Goal: Information Seeking & Learning: Learn about a topic

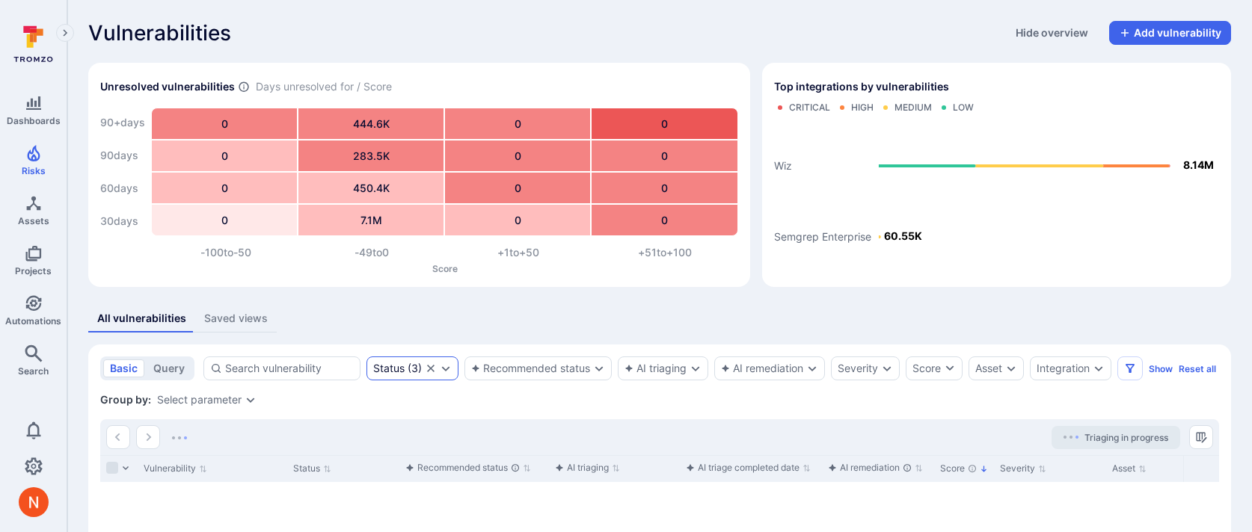
click at [368, 366] on div "Status ( 3 )" at bounding box center [412, 369] width 92 height 24
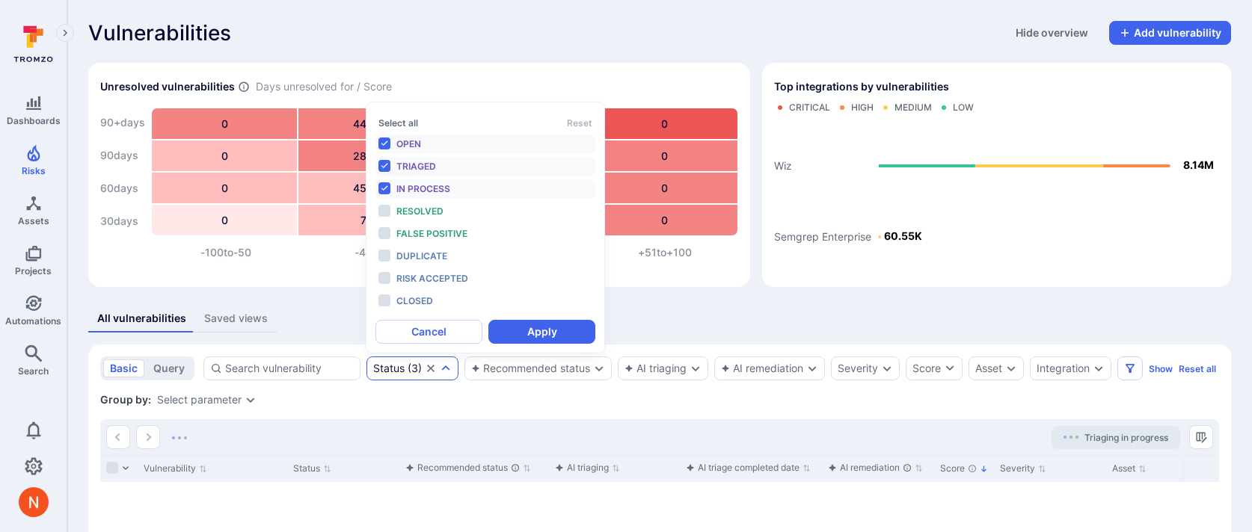
scroll to position [12, 0]
click at [431, 304] on span "Closed" at bounding box center [414, 300] width 37 height 11
click at [436, 142] on div "Open" at bounding box center [457, 144] width 123 height 16
click at [434, 153] on li "Open" at bounding box center [485, 144] width 220 height 19
click at [434, 163] on span "Triaged" at bounding box center [416, 166] width 40 height 11
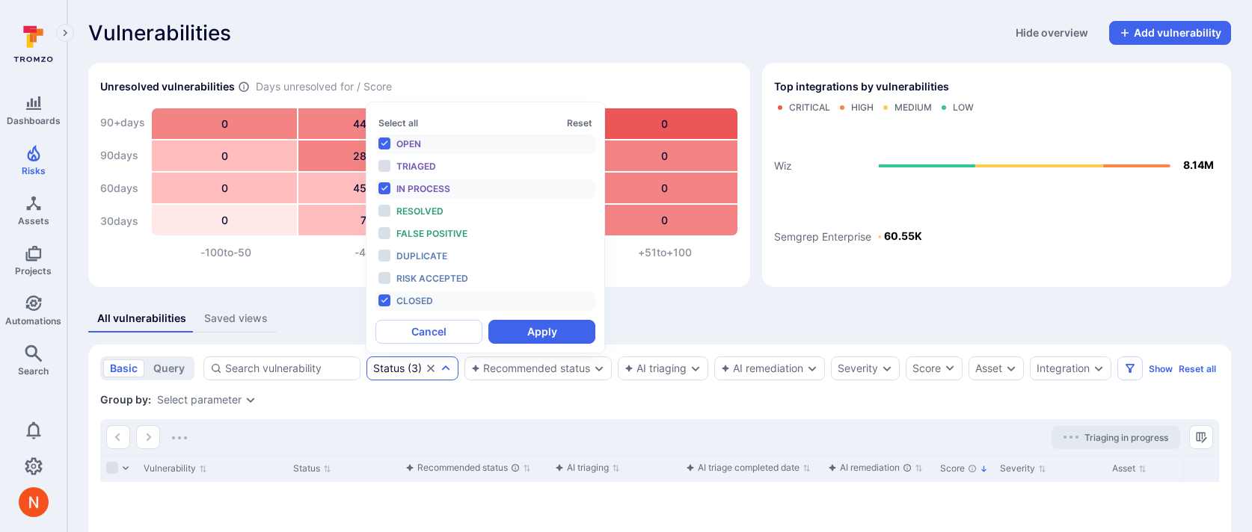
click at [434, 147] on div "Open" at bounding box center [457, 144] width 123 height 16
click at [434, 186] on span "In process" at bounding box center [423, 188] width 54 height 11
click at [535, 331] on button "Apply" at bounding box center [541, 332] width 107 height 24
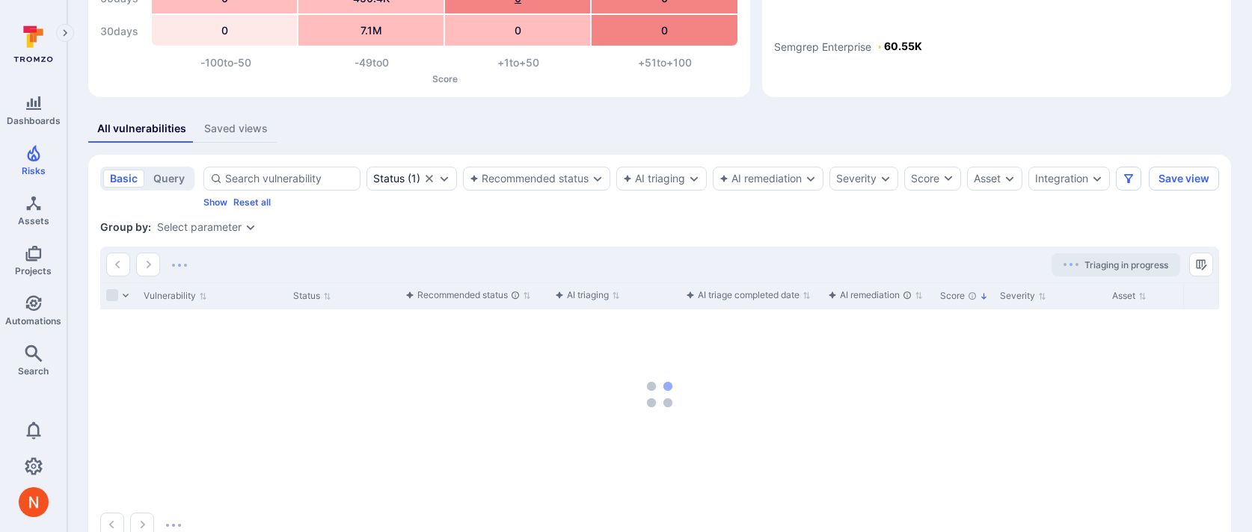
scroll to position [240, 0]
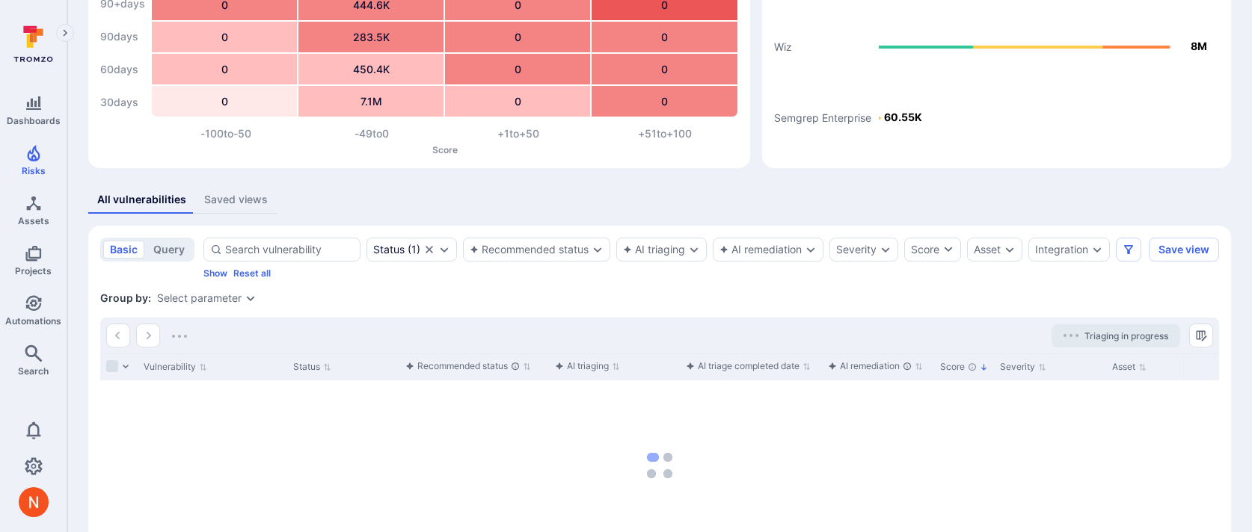
scroll to position [120, 0]
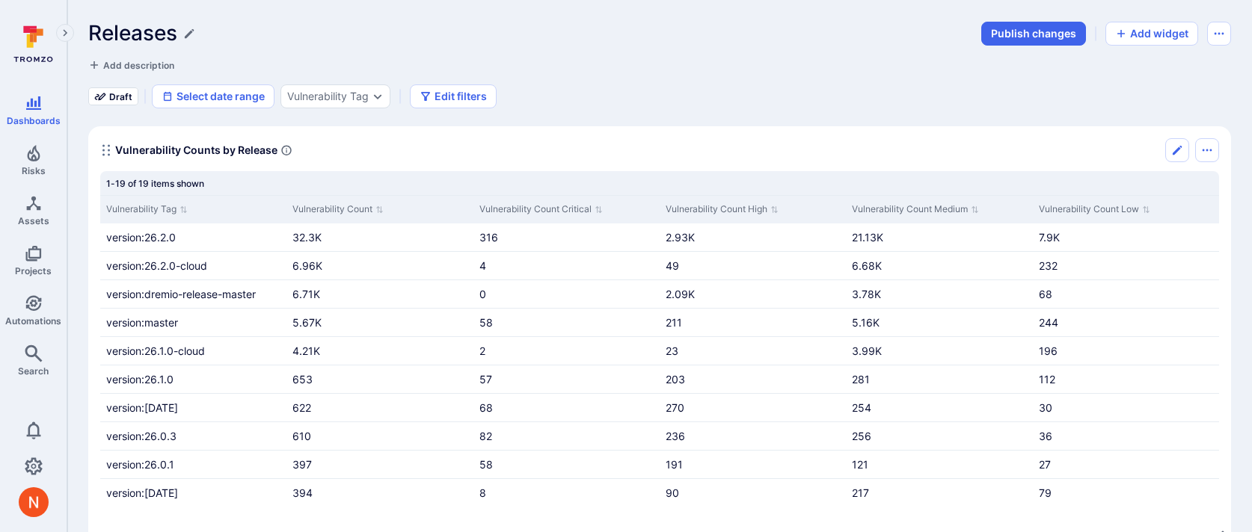
scroll to position [2720, 0]
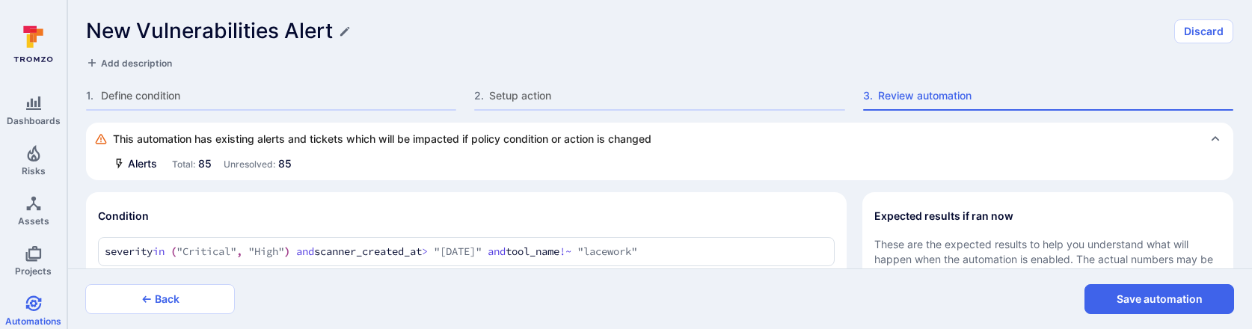
scroll to position [582, 0]
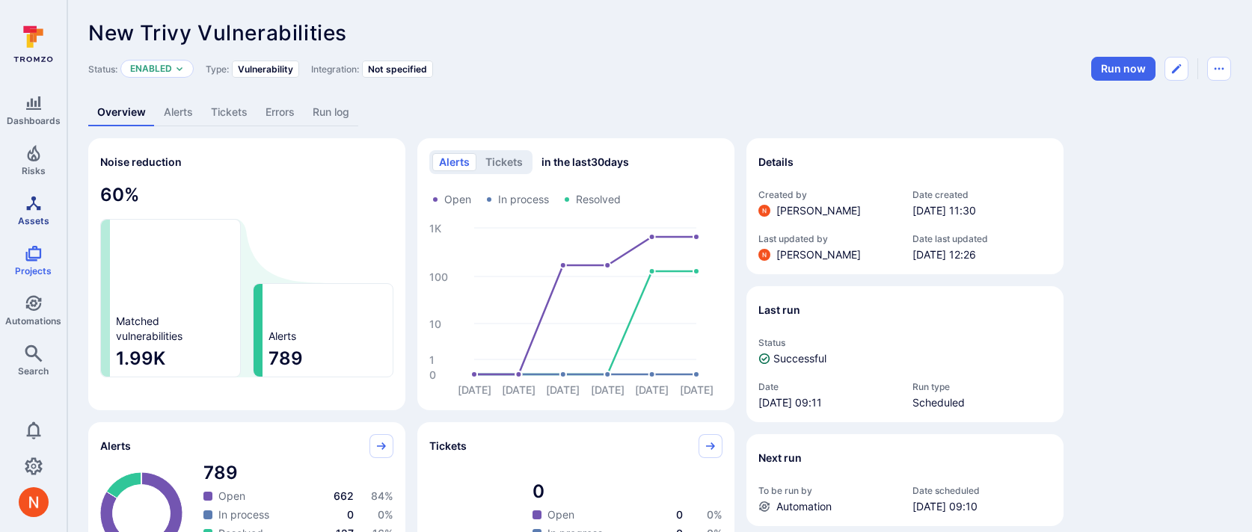
click at [33, 215] on span "Assets" at bounding box center [33, 220] width 31 height 11
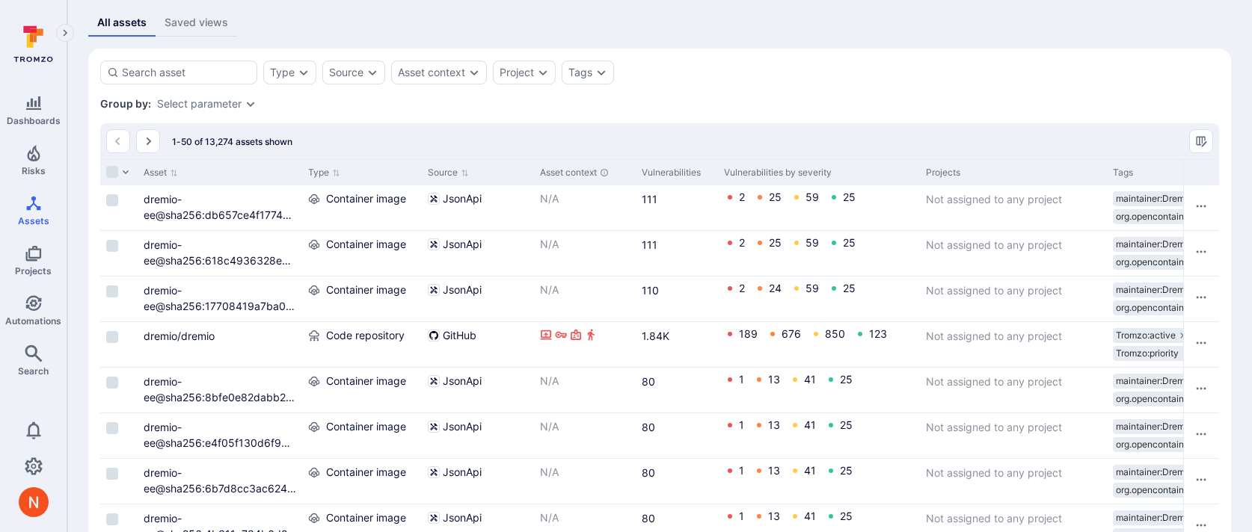
scroll to position [280, 0]
click at [212, 66] on input at bounding box center [186, 70] width 129 height 15
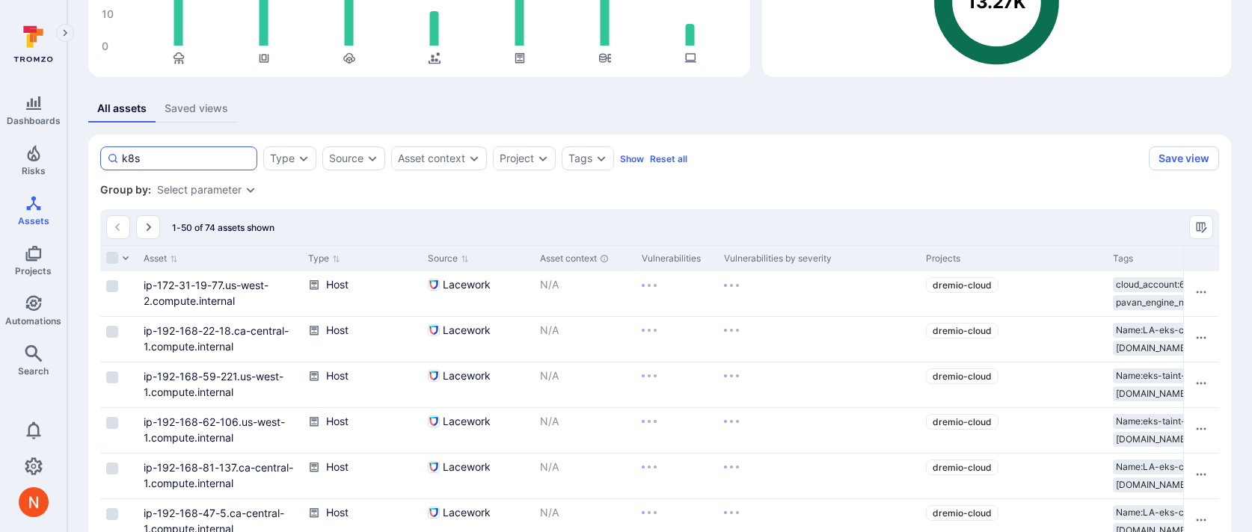
scroll to position [280, 0]
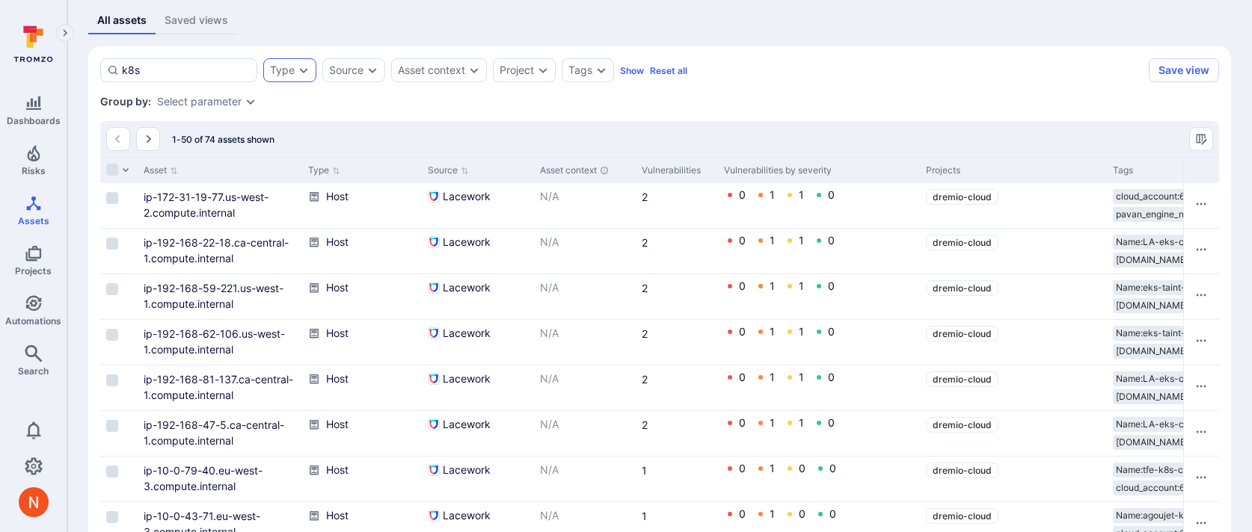
type input "k8s"
click at [292, 75] on div "Type" at bounding box center [282, 70] width 25 height 12
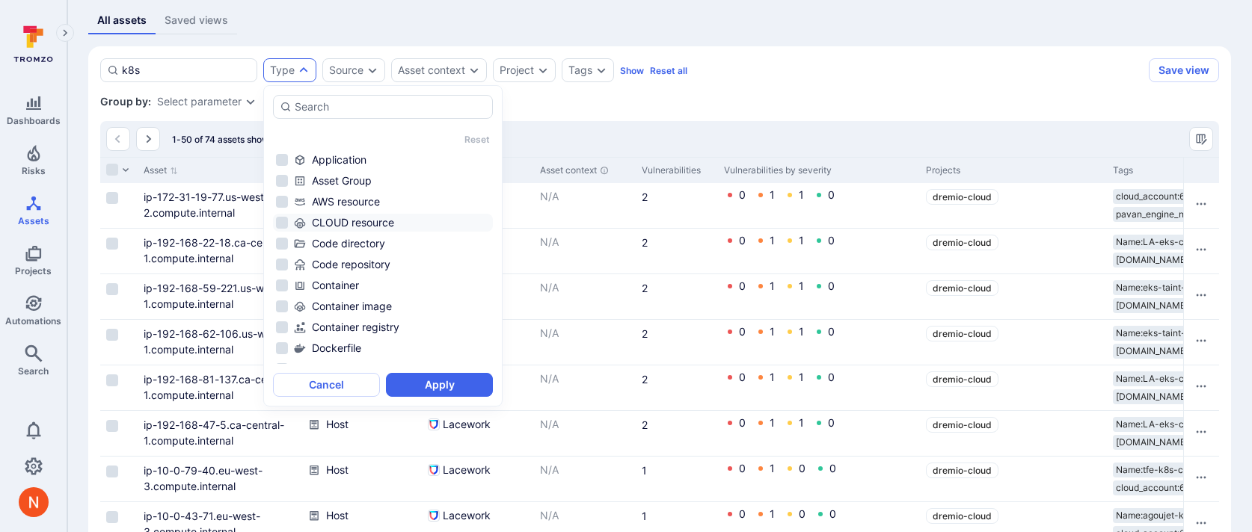
type input "e"
click at [346, 299] on div "Container image" at bounding box center [392, 306] width 196 height 15
click at [401, 385] on button "Apply" at bounding box center [439, 385] width 107 height 24
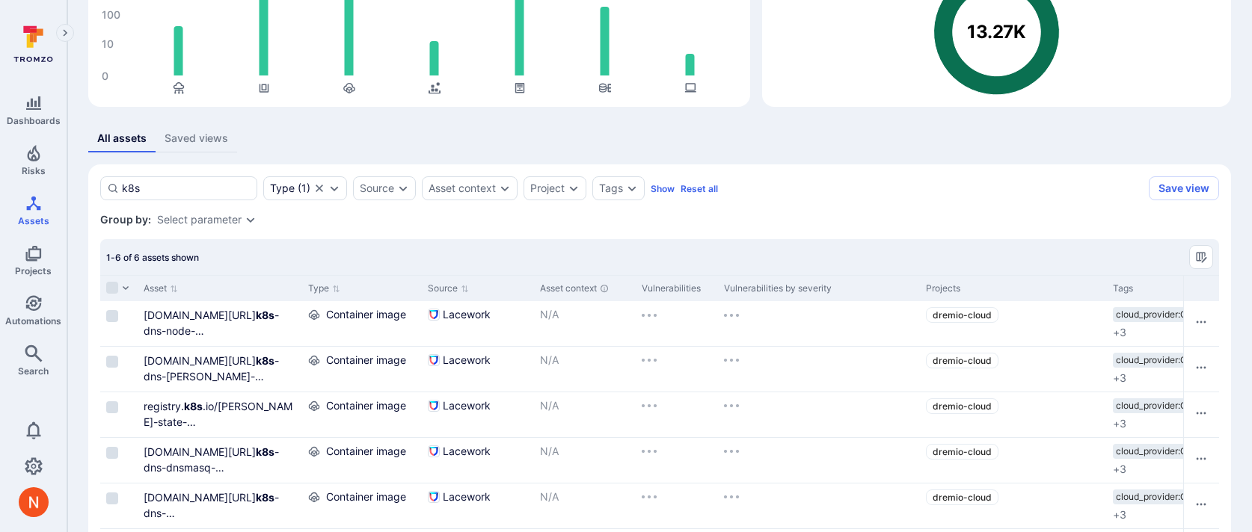
scroll to position [192, 0]
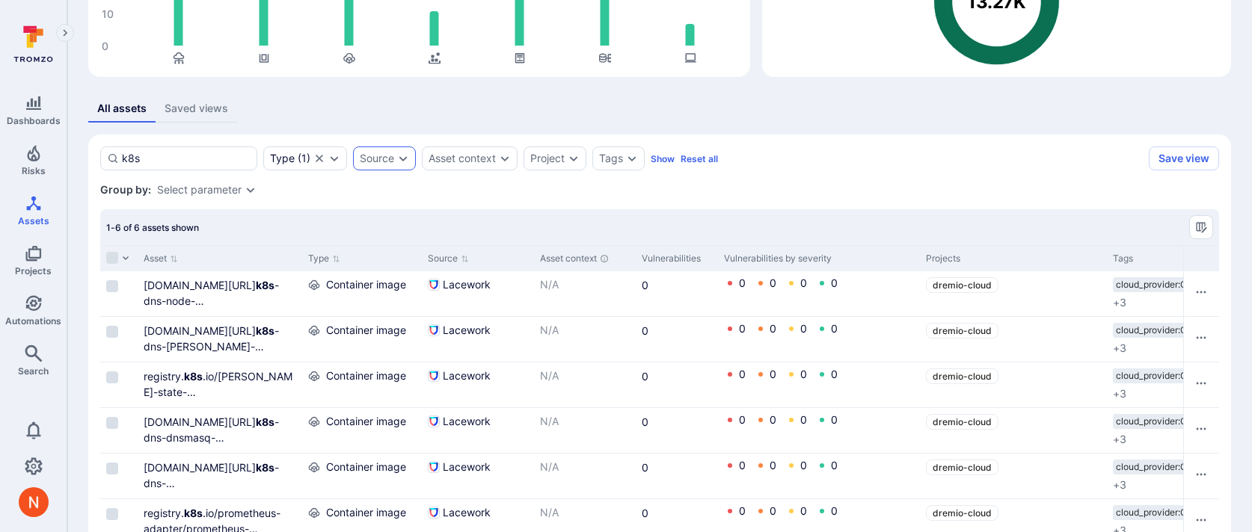
click at [364, 160] on div "Source" at bounding box center [377, 159] width 34 height 12
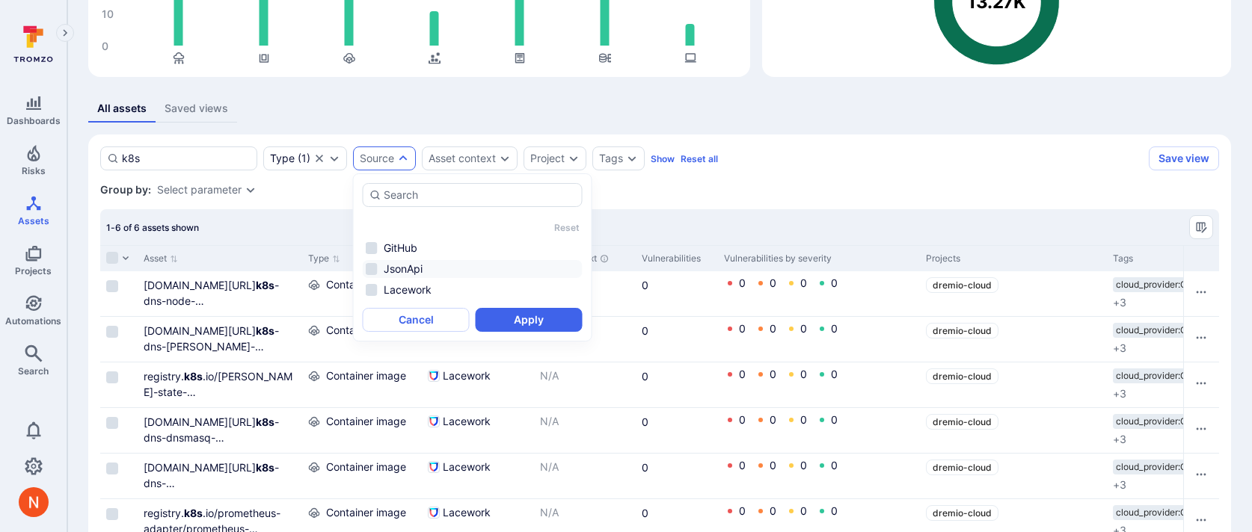
click at [399, 267] on li "JsonApi" at bounding box center [473, 269] width 220 height 18
click at [581, 327] on button "Apply" at bounding box center [529, 320] width 107 height 24
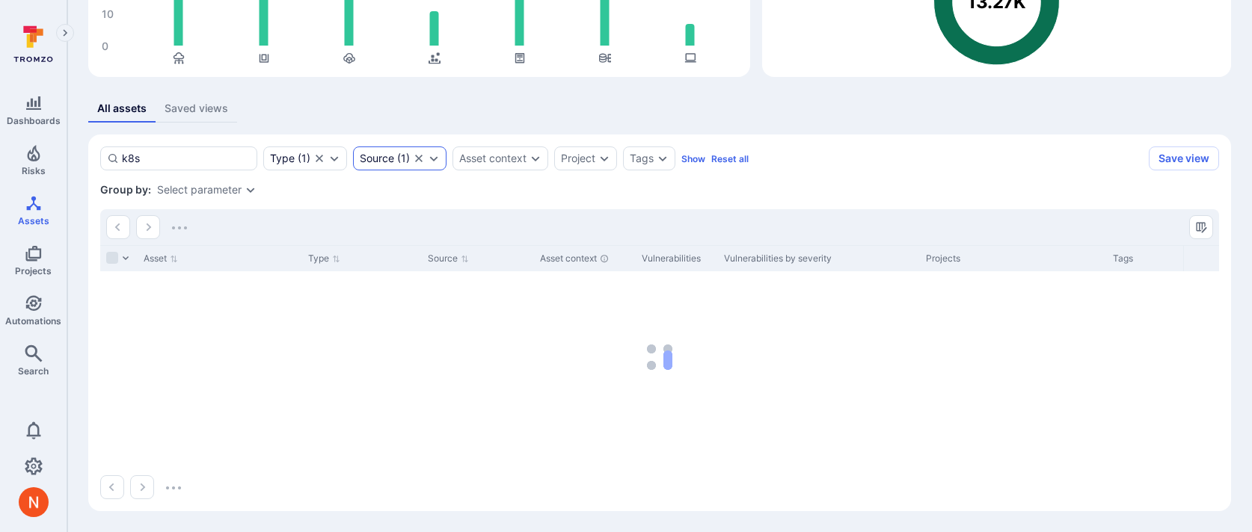
scroll to position [162, 0]
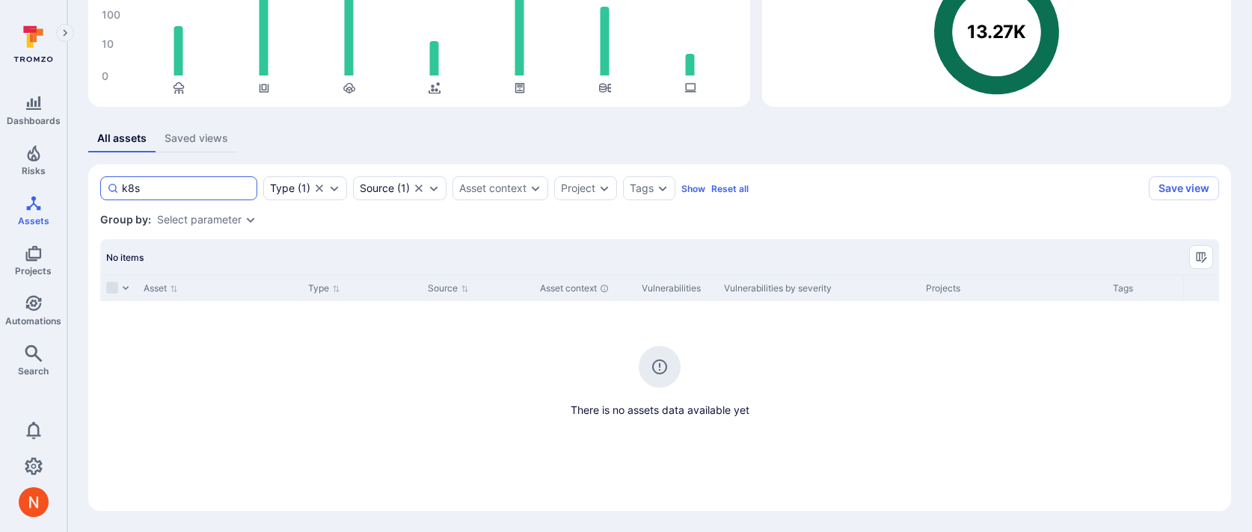
click at [217, 190] on input "k8s" at bounding box center [186, 188] width 129 height 15
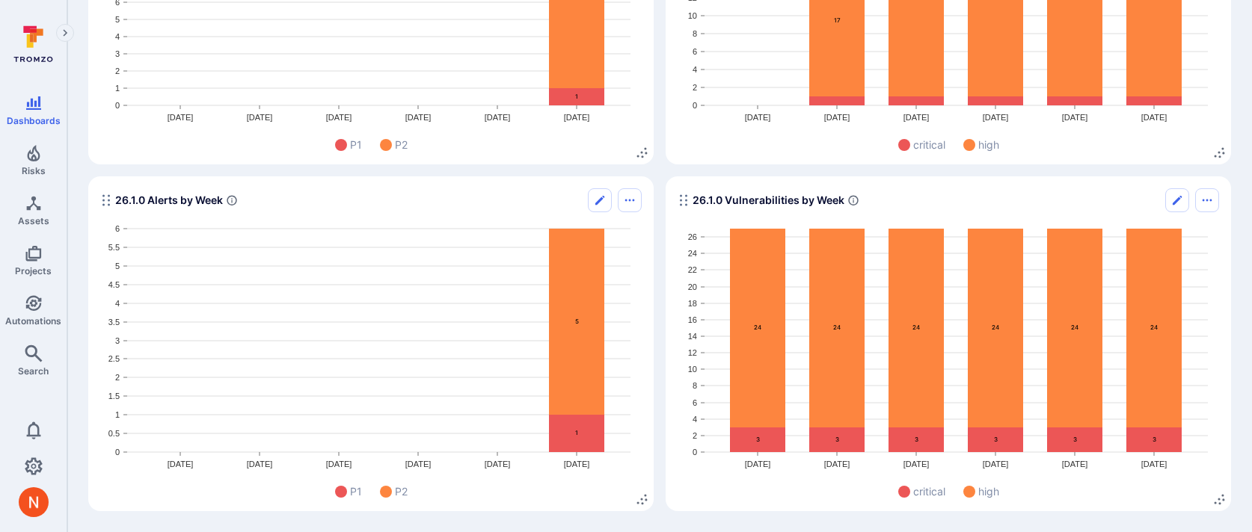
scroll to position [2103, 0]
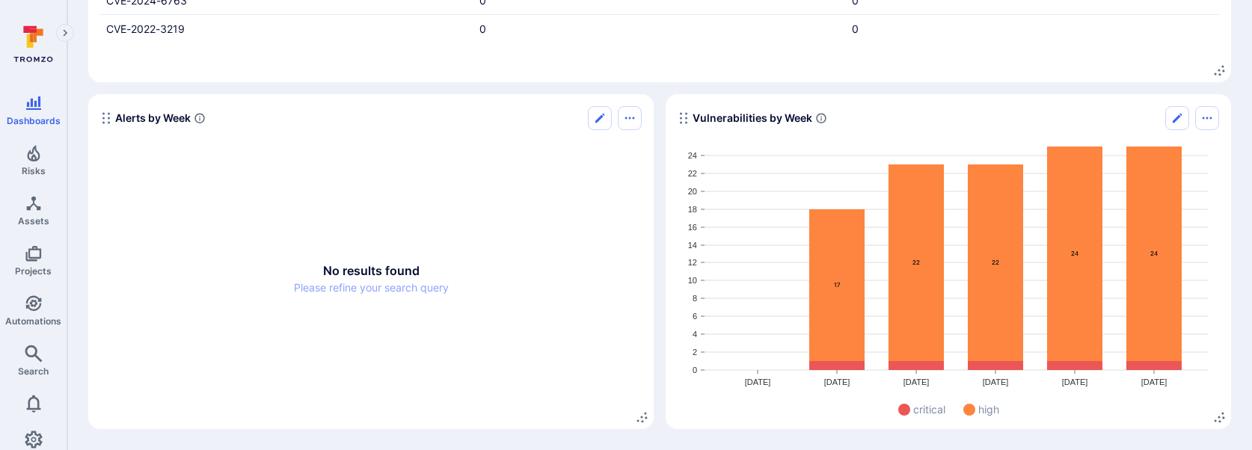
scroll to position [649, 0]
